Goal: Check status

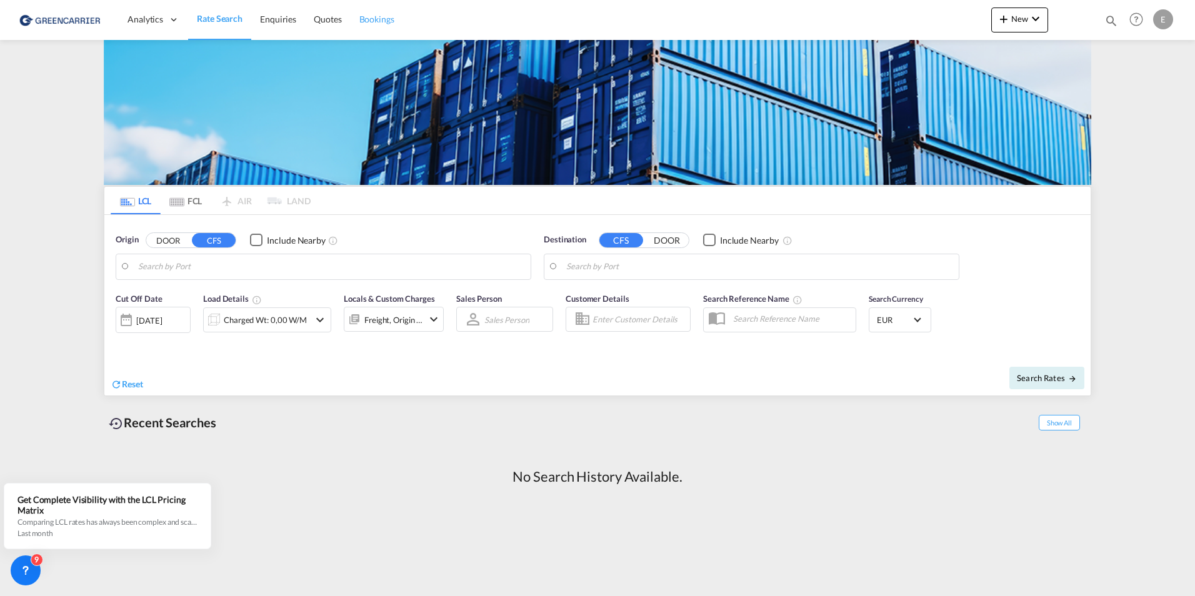
click at [373, 17] on span "Bookings" at bounding box center [376, 19] width 35 height 11
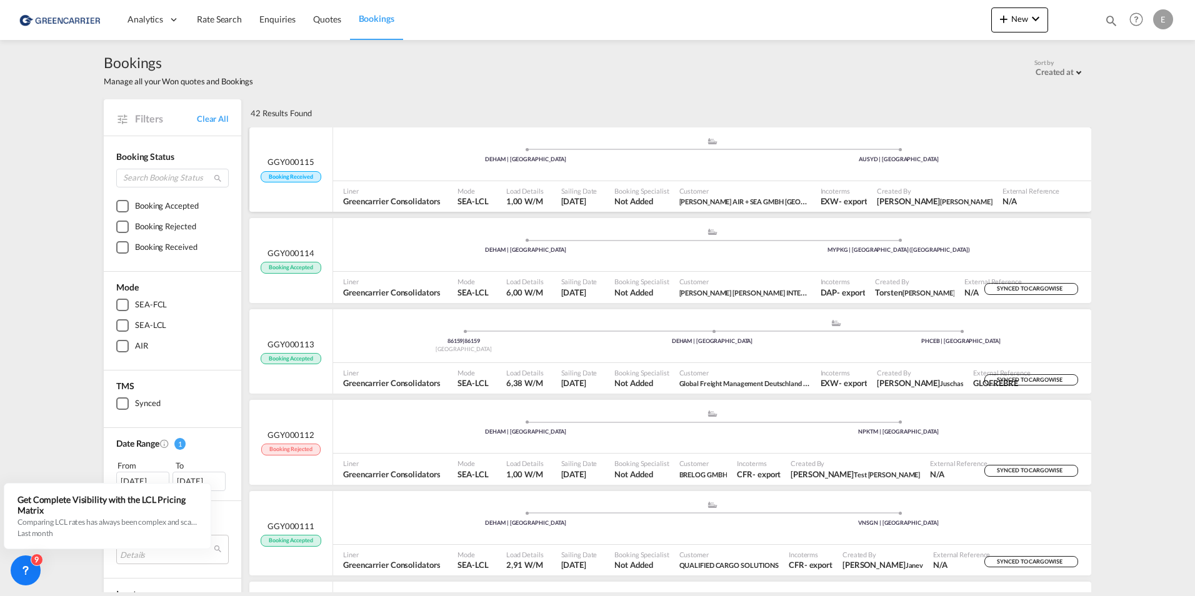
click at [446, 175] on div ".a{fill:#aaa8ad;} .a{fill:#aaa8ad;} DEHAM | [GEOGRAPHIC_DATA] AUSYD | [GEOGRAPH…" at bounding box center [712, 157] width 758 height 41
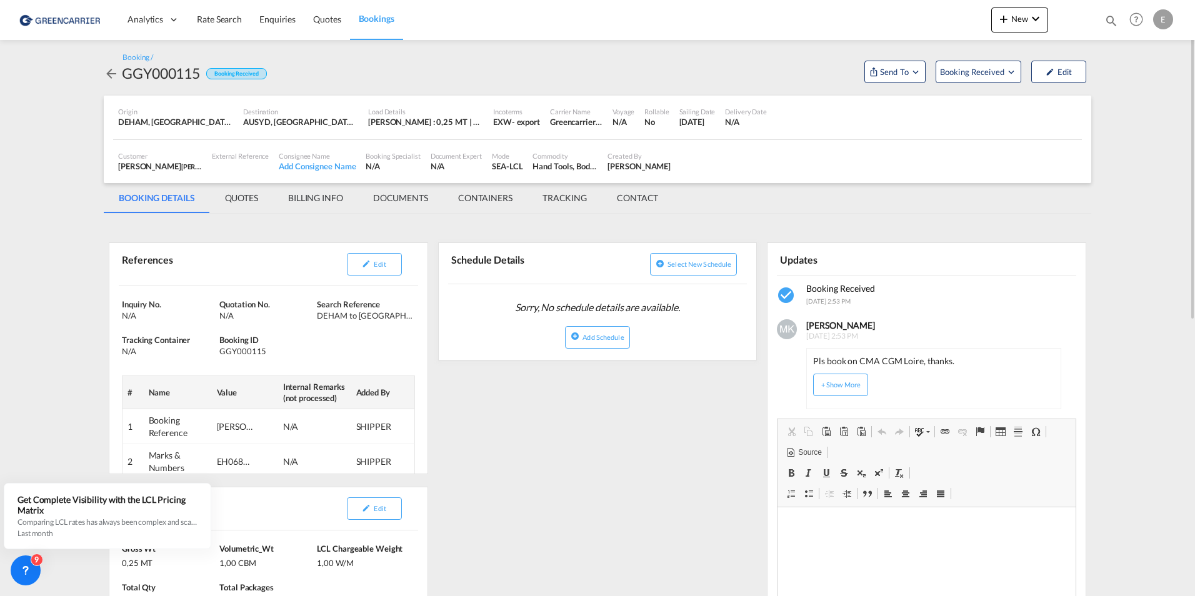
scroll to position [63, 0]
